Goal: Task Accomplishment & Management: Use online tool/utility

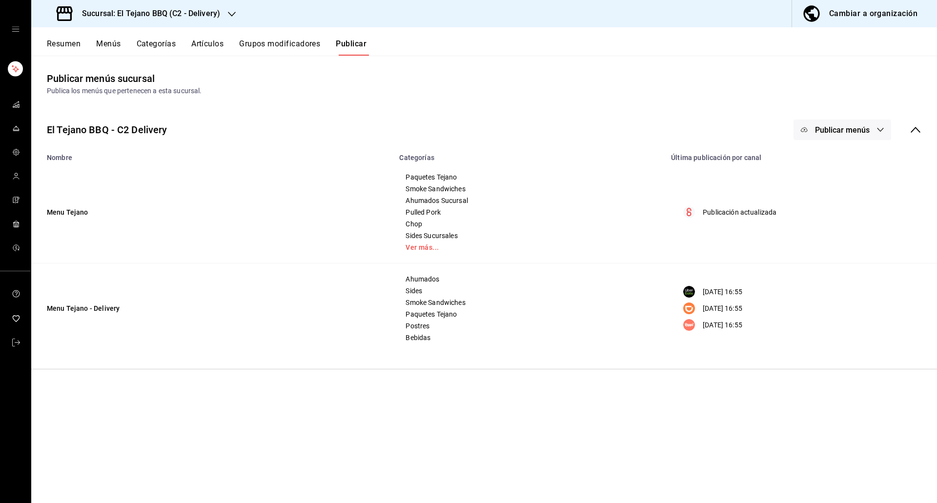
click at [49, 32] on div "Resumen Menús Categorías Artículos Grupos modificadores Publicar" at bounding box center [483, 41] width 905 height 28
click at [56, 39] on button "Resumen" at bounding box center [64, 47] width 34 height 17
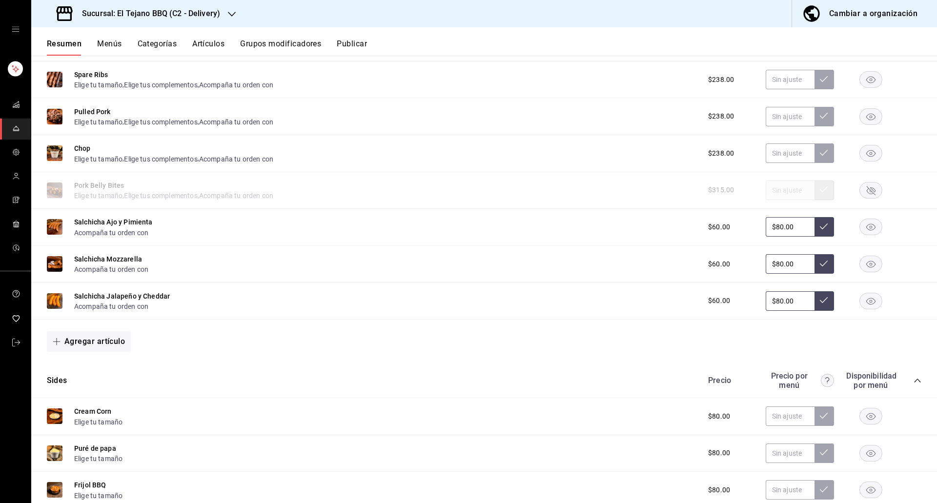
scroll to position [300, 0]
click at [869, 192] on rect "button" at bounding box center [871, 189] width 22 height 16
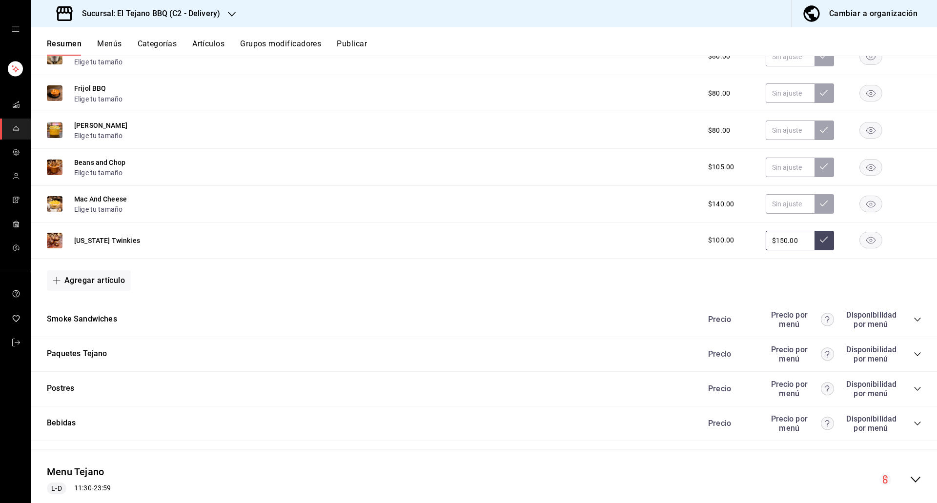
scroll to position [723, 0]
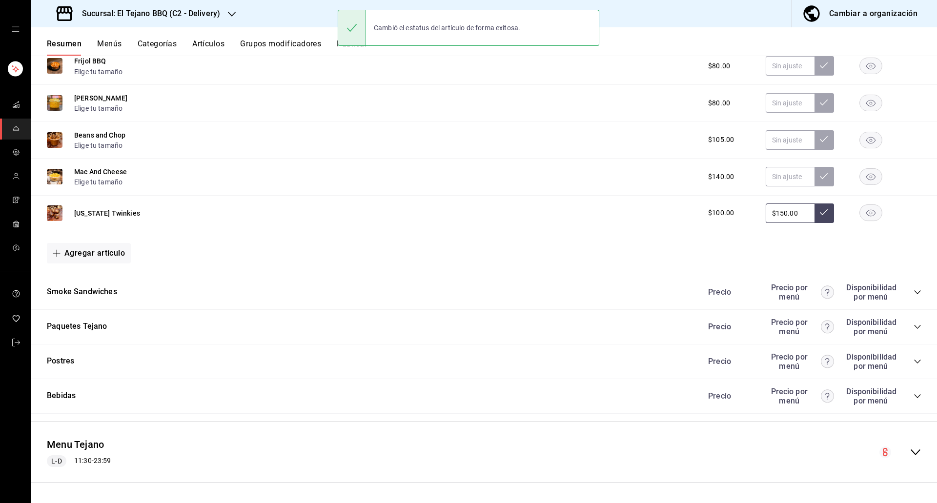
click at [913, 323] on icon "collapse-category-row" at bounding box center [917, 327] width 8 height 8
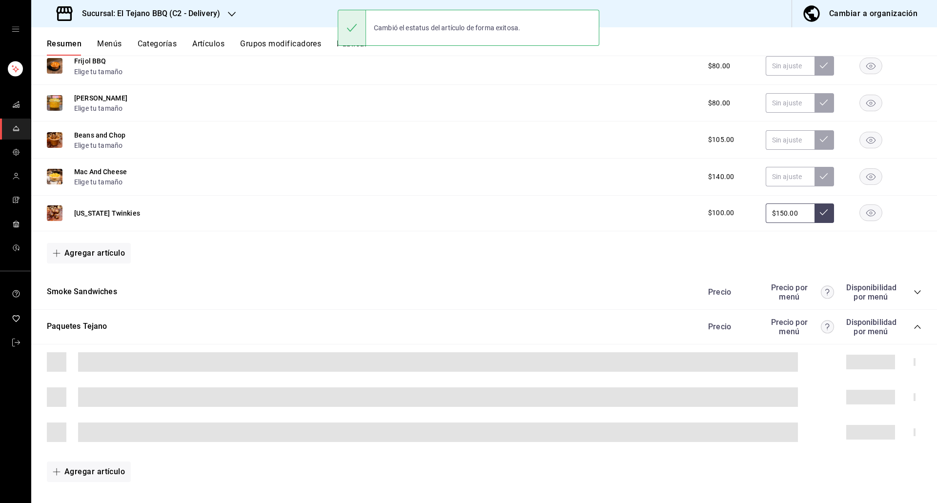
scroll to position [986, 0]
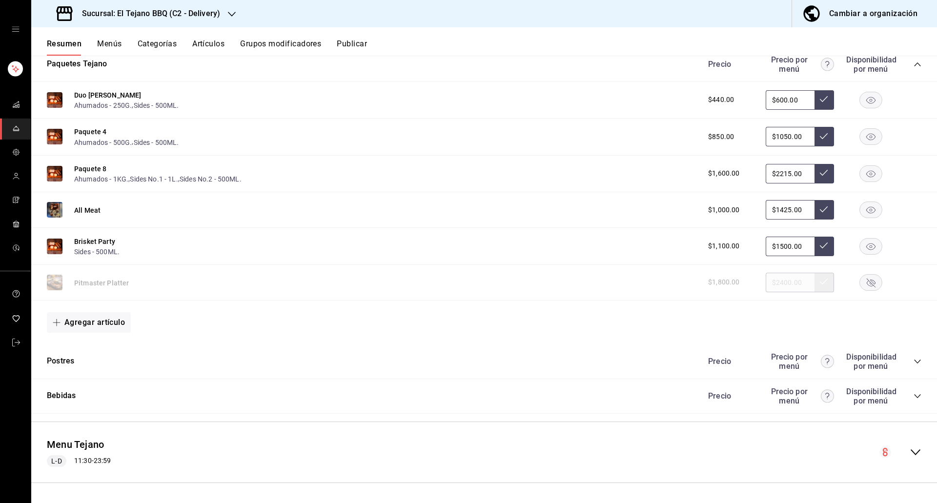
click at [864, 286] on rect "button" at bounding box center [871, 282] width 22 height 16
click at [913, 359] on icon "collapse-category-row" at bounding box center [917, 362] width 8 height 8
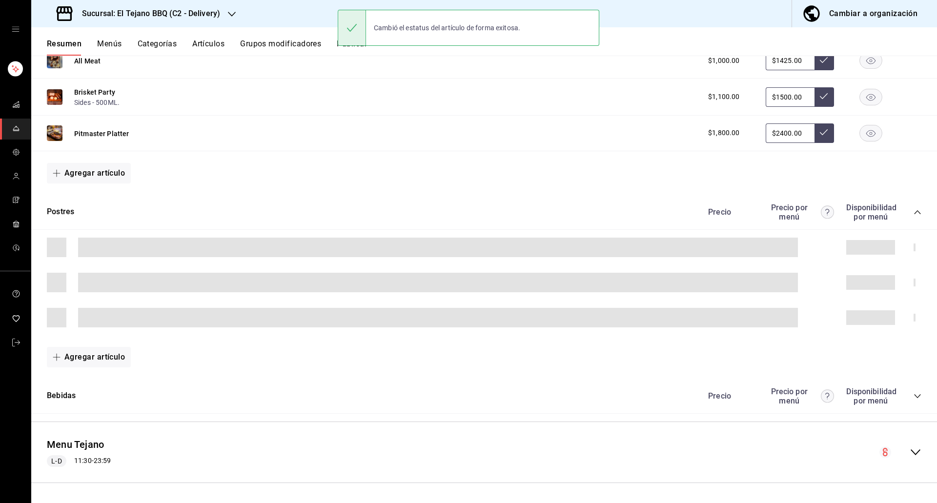
scroll to position [1101, 0]
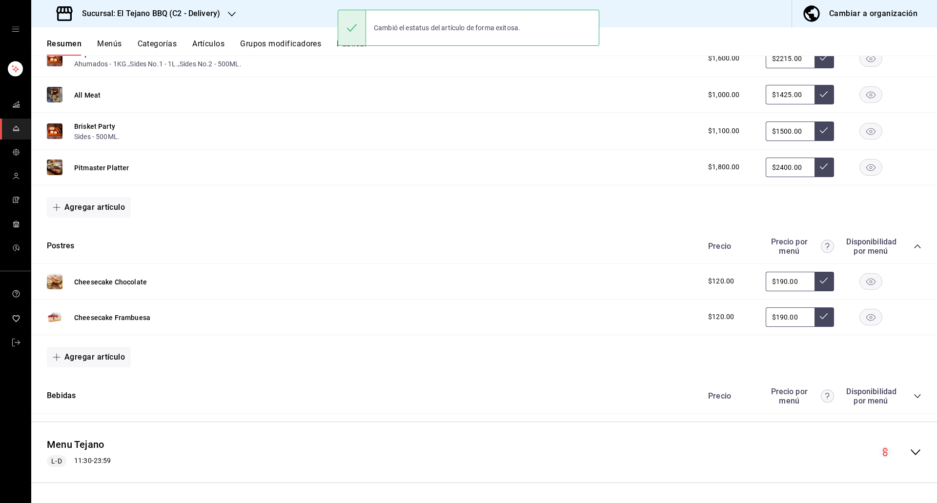
click at [860, 286] on rect "button" at bounding box center [871, 281] width 22 height 16
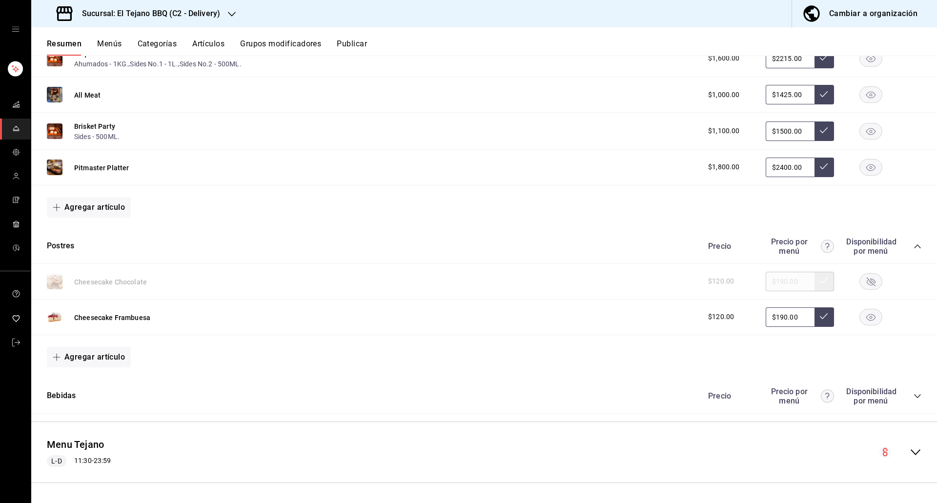
click at [352, 49] on button "Publicar" at bounding box center [352, 47] width 30 height 17
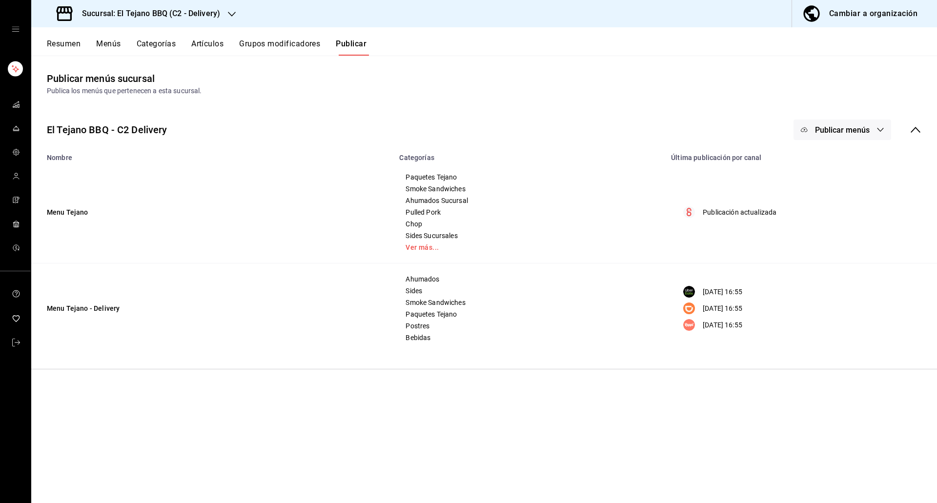
click at [819, 131] on span "Publicar menús" at bounding box center [842, 129] width 55 height 9
click at [814, 247] on img at bounding box center [813, 244] width 16 height 16
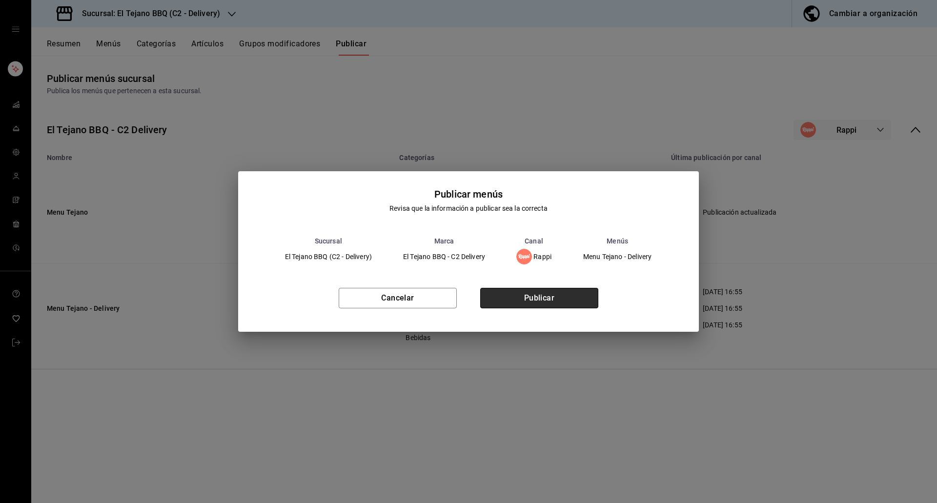
click at [549, 293] on button "Publicar" at bounding box center [539, 298] width 118 height 20
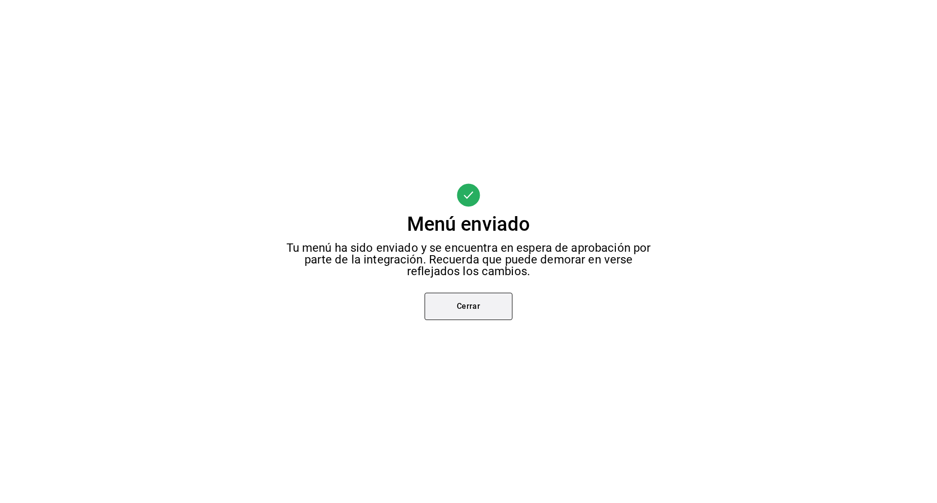
click at [455, 315] on button "Cerrar" at bounding box center [468, 306] width 88 height 27
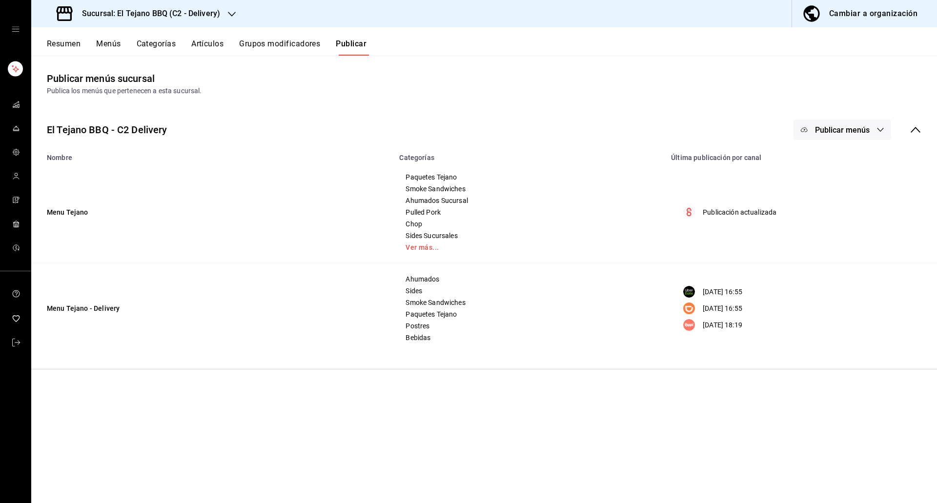
click at [845, 136] on button "Publicar menús" at bounding box center [842, 130] width 98 height 20
click at [821, 206] on li "DiDi Food" at bounding box center [843, 215] width 90 height 27
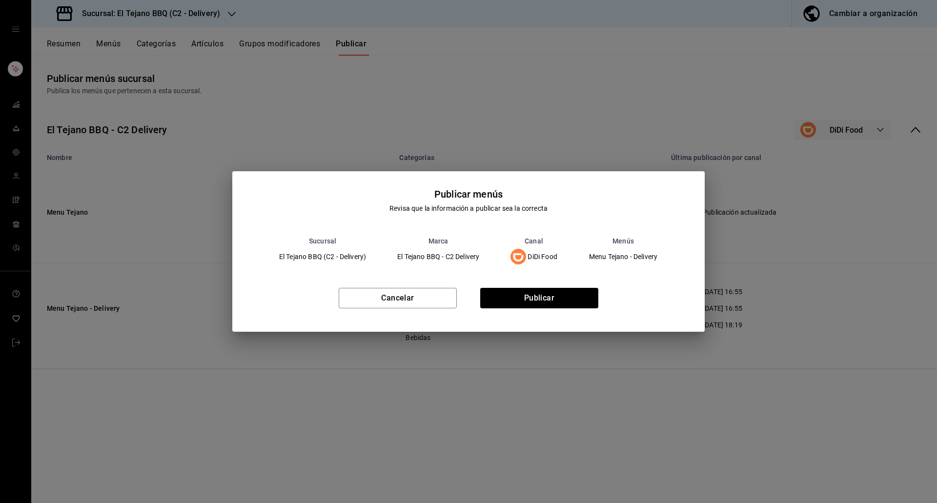
click at [544, 287] on div "Cancelar Publicar" at bounding box center [468, 302] width 472 height 60
click at [524, 309] on div "Cancelar Publicar" at bounding box center [468, 302] width 472 height 60
click at [512, 298] on button "Publicar" at bounding box center [539, 298] width 118 height 20
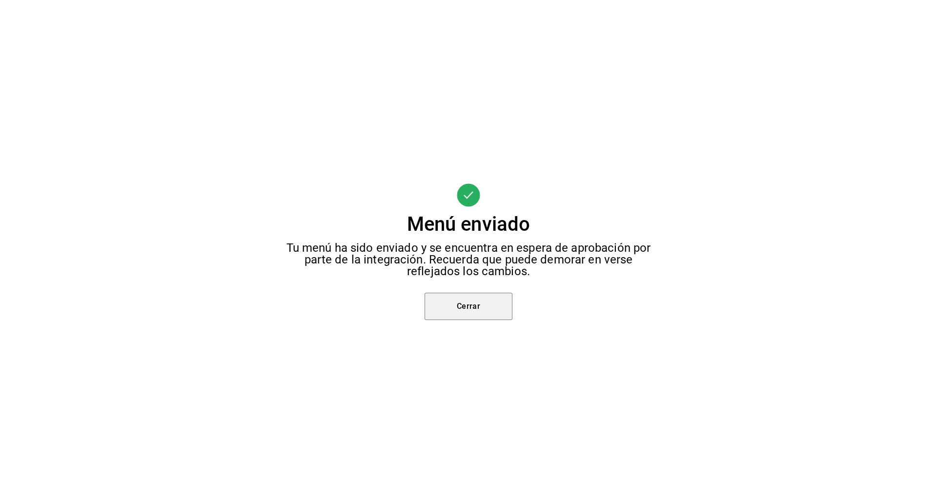
click at [512, 298] on button "Cerrar" at bounding box center [468, 306] width 88 height 27
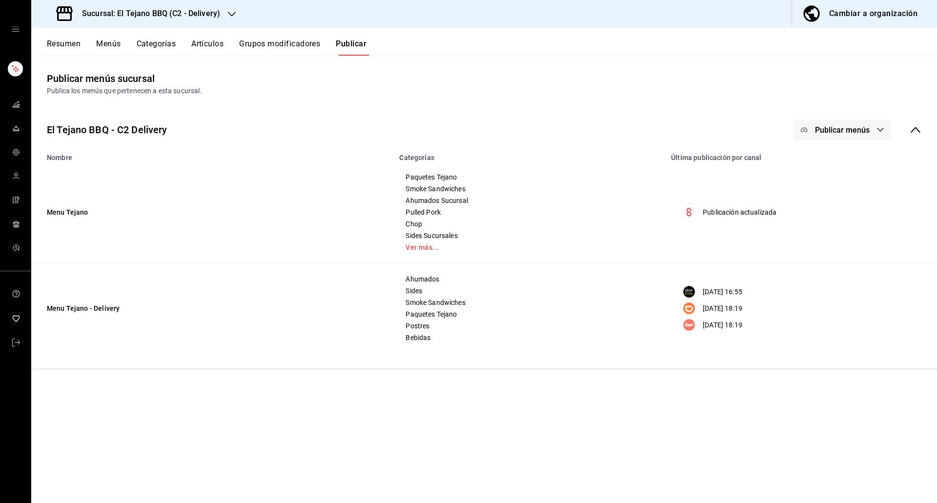
click at [823, 129] on span "Publicar menús" at bounding box center [842, 129] width 55 height 9
click at [819, 191] on img at bounding box center [813, 189] width 16 height 16
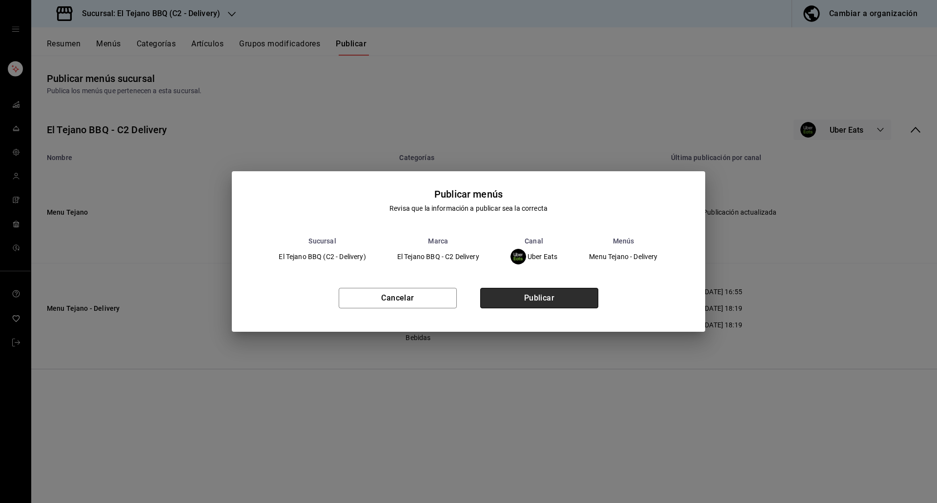
click at [561, 294] on button "Publicar" at bounding box center [539, 298] width 118 height 20
